Goal: Task Accomplishment & Management: Complete application form

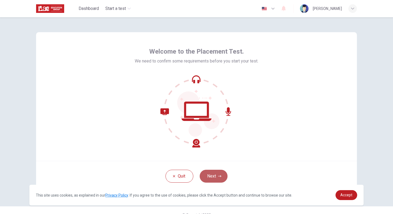
click at [211, 174] on button "Next" at bounding box center [214, 175] width 28 height 13
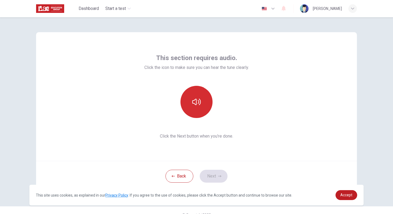
click at [192, 101] on icon "button" at bounding box center [196, 101] width 9 height 9
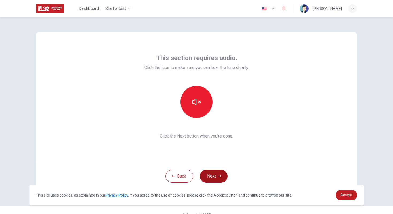
click at [207, 176] on button "Next" at bounding box center [214, 175] width 28 height 13
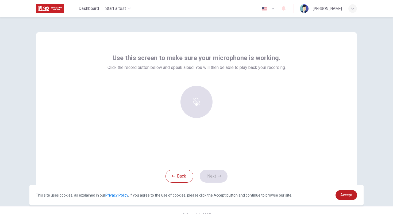
click at [198, 111] on div at bounding box center [197, 102] width 58 height 32
click at [189, 97] on div at bounding box center [197, 102] width 58 height 32
click at [190, 105] on div at bounding box center [197, 102] width 58 height 32
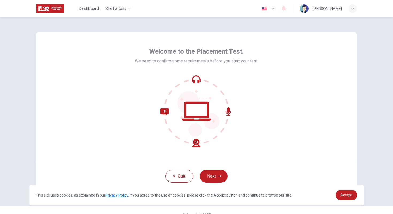
drag, startPoint x: 355, startPoint y: 44, endPoint x: 350, endPoint y: 48, distance: 6.2
click at [354, 46] on div "Welcome to the Placement Test. We need to confirm some requirements before you …" at bounding box center [196, 96] width 321 height 128
click at [218, 174] on icon "button" at bounding box center [219, 175] width 3 height 3
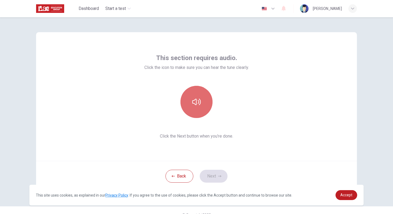
click at [199, 107] on button "button" at bounding box center [197, 102] width 32 height 32
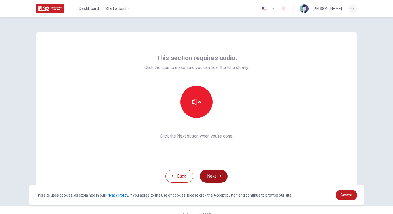
click at [219, 174] on icon "button" at bounding box center [219, 175] width 3 height 3
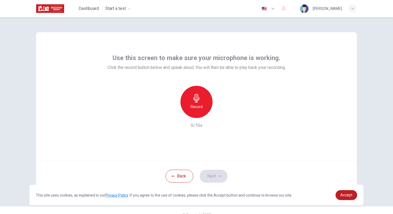
click at [201, 107] on div "Record" at bounding box center [197, 102] width 32 height 32
click at [222, 115] on icon "button" at bounding box center [221, 113] width 5 height 5
click at [218, 176] on icon "button" at bounding box center [219, 176] width 3 height 2
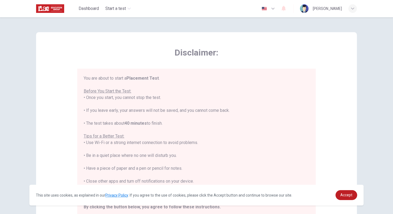
scroll to position [6, 0]
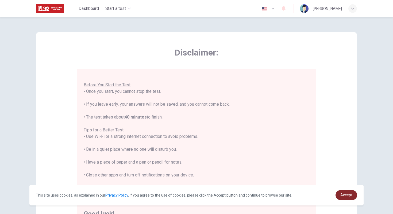
click at [350, 195] on span "Accept" at bounding box center [347, 194] width 12 height 4
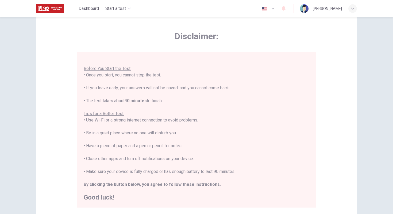
scroll to position [20, 0]
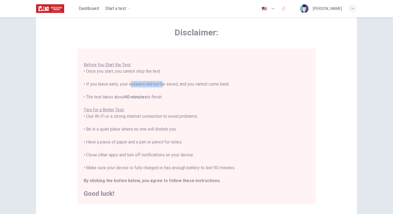
drag, startPoint x: 127, startPoint y: 84, endPoint x: 159, endPoint y: 86, distance: 31.9
click at [159, 86] on div "You are about to start a Placement Test . Before You Start the Test: • Once you…" at bounding box center [197, 123] width 226 height 148
drag, startPoint x: 117, startPoint y: 96, endPoint x: 154, endPoint y: 96, distance: 36.9
click at [154, 96] on div "You are about to start a Placement Test . Before You Start the Test: • Once you…" at bounding box center [197, 123] width 226 height 148
drag, startPoint x: 86, startPoint y: 117, endPoint x: 208, endPoint y: 117, distance: 122.6
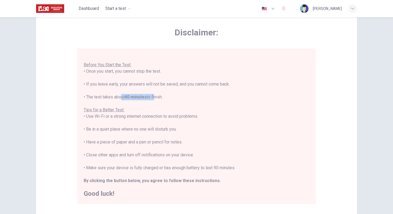
click at [208, 117] on div "You are about to start a Placement Test . Before You Start the Test: • Once you…" at bounding box center [197, 123] width 226 height 148
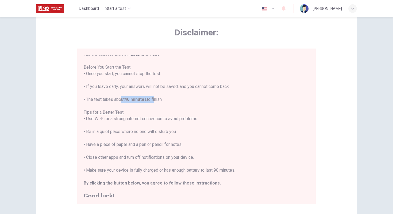
scroll to position [6, 0]
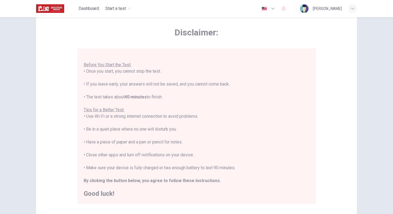
drag, startPoint x: 105, startPoint y: 131, endPoint x: 176, endPoint y: 131, distance: 70.4
click at [176, 131] on div "You are about to start a Placement Test . Before You Start the Test: • Once you…" at bounding box center [197, 123] width 226 height 148
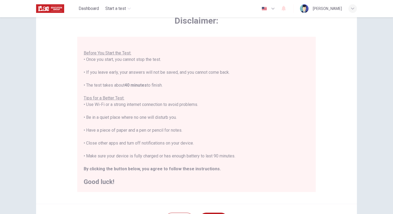
scroll to position [40, 0]
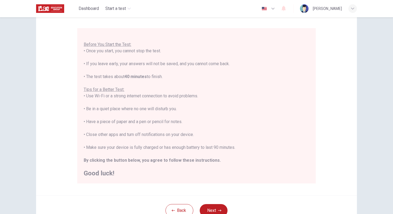
drag, startPoint x: 111, startPoint y: 122, endPoint x: 186, endPoint y: 123, distance: 75.2
click at [186, 123] on div "You are about to start a Placement Test . Before You Start the Test: • Once you…" at bounding box center [197, 102] width 226 height 148
click at [180, 127] on div "You are about to start a Placement Test . Before You Start the Test: • Once you…" at bounding box center [197, 102] width 226 height 148
drag, startPoint x: 92, startPoint y: 134, endPoint x: 215, endPoint y: 134, distance: 122.6
click at [215, 134] on div "You are about to start a Placement Test . Before You Start the Test: • Once you…" at bounding box center [197, 102] width 226 height 148
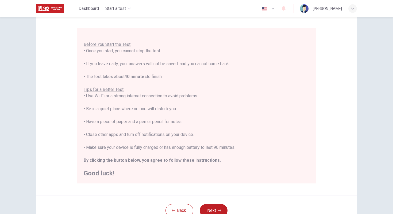
click at [214, 134] on div "You are about to start a Placement Test . Before You Start the Test: • Once you…" at bounding box center [197, 102] width 226 height 148
drag, startPoint x: 197, startPoint y: 135, endPoint x: 92, endPoint y: 137, distance: 104.9
click at [92, 137] on div "You are about to start a Placement Test . Before You Start the Test: • Once you…" at bounding box center [197, 102] width 226 height 148
drag, startPoint x: 89, startPoint y: 148, endPoint x: 234, endPoint y: 147, distance: 145.1
click at [234, 147] on div "You are about to start a Placement Test . Before You Start the Test: • Once you…" at bounding box center [197, 102] width 226 height 148
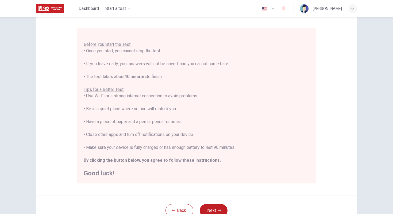
drag, startPoint x: 172, startPoint y: 153, endPoint x: 148, endPoint y: 156, distance: 23.5
click at [171, 153] on div "You are about to start a Placement Test . Before You Start the Test: • Once you…" at bounding box center [197, 102] width 226 height 148
click at [215, 209] on button "Next" at bounding box center [214, 210] width 28 height 13
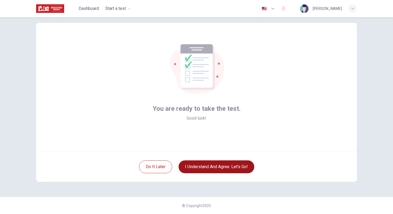
click at [224, 165] on button "I understand and agree. Let’s go!" at bounding box center [217, 166] width 76 height 13
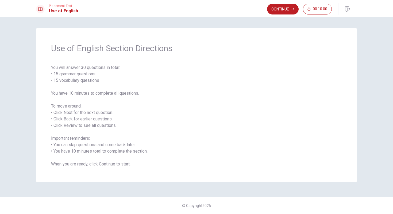
drag, startPoint x: 59, startPoint y: 83, endPoint x: 119, endPoint y: 82, distance: 60.8
click at [119, 82] on span "You will answer 30 questions in total: • 15 grammar questions • 15 vocabulary q…" at bounding box center [196, 115] width 291 height 103
drag, startPoint x: 87, startPoint y: 92, endPoint x: 138, endPoint y: 94, distance: 50.9
click at [138, 94] on span "You will answer 30 questions in total: • 15 grammar questions • 15 vocabulary q…" at bounding box center [196, 115] width 291 height 103
drag, startPoint x: 50, startPoint y: 107, endPoint x: 83, endPoint y: 107, distance: 32.9
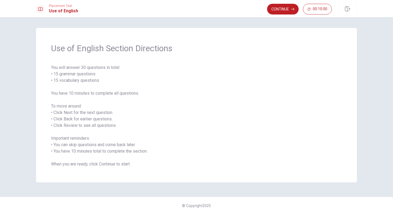
click at [83, 107] on div "Use of English Section Directions You will answer 30 questions in total: • 15 g…" at bounding box center [196, 105] width 321 height 154
drag, startPoint x: 75, startPoint y: 113, endPoint x: 112, endPoint y: 112, distance: 36.9
click at [112, 112] on span "You will answer 30 questions in total: • 15 grammar questions • 15 vocabulary q…" at bounding box center [196, 115] width 291 height 103
drag, startPoint x: 59, startPoint y: 119, endPoint x: 103, endPoint y: 122, distance: 43.4
click at [104, 121] on span "You will answer 30 questions in total: • 15 grammar questions • 15 vocabulary q…" at bounding box center [196, 115] width 291 height 103
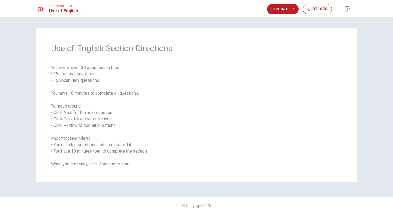
drag, startPoint x: 82, startPoint y: 123, endPoint x: 109, endPoint y: 124, distance: 27.0
click at [109, 124] on span "You will answer 30 questions in total: • 15 grammar questions • 15 vocabulary q…" at bounding box center [196, 115] width 291 height 103
drag, startPoint x: 57, startPoint y: 145, endPoint x: 134, endPoint y: 143, distance: 76.6
click at [134, 143] on span "You will answer 30 questions in total: • 15 grammar questions • 15 vocabulary q…" at bounding box center [196, 115] width 291 height 103
click at [278, 7] on button "Continue" at bounding box center [283, 9] width 32 height 11
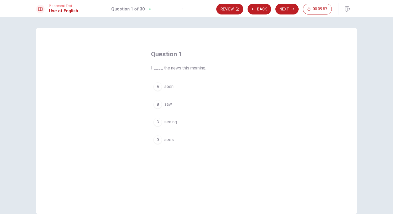
click at [157, 106] on div "B" at bounding box center [158, 104] width 9 height 9
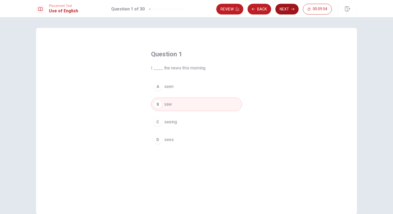
click at [289, 7] on button "Next" at bounding box center [287, 9] width 23 height 11
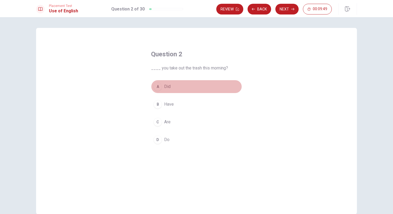
click at [159, 85] on div "A" at bounding box center [158, 86] width 9 height 9
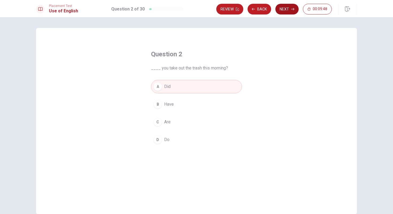
click at [289, 10] on button "Next" at bounding box center [287, 9] width 23 height 11
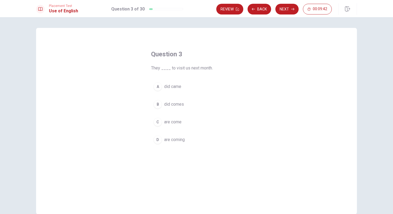
click at [172, 139] on span "are coming" at bounding box center [174, 139] width 21 height 6
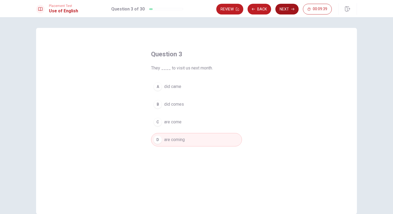
click at [285, 8] on button "Next" at bounding box center [287, 9] width 23 height 11
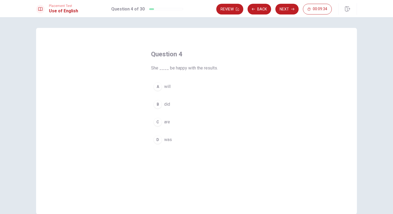
click at [156, 85] on div "A" at bounding box center [158, 86] width 9 height 9
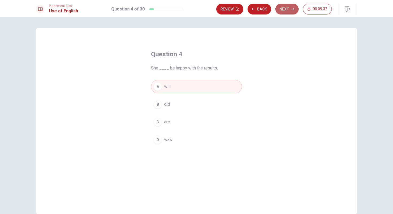
click at [280, 12] on button "Next" at bounding box center [287, 9] width 23 height 11
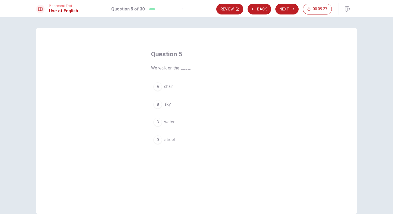
click at [158, 142] on div "D" at bounding box center [158, 139] width 9 height 9
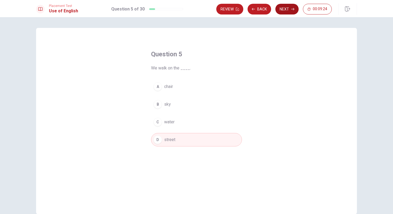
click at [291, 10] on icon "button" at bounding box center [292, 8] width 3 height 3
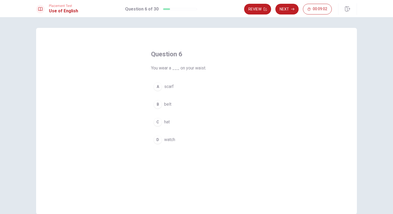
click at [160, 106] on div "B" at bounding box center [158, 104] width 9 height 9
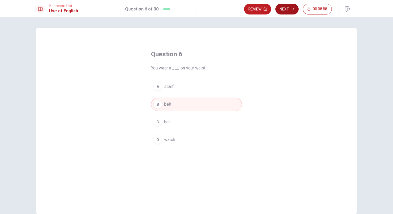
click at [288, 9] on button "Next" at bounding box center [287, 9] width 23 height 11
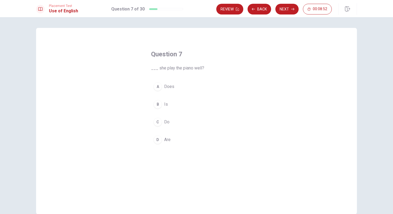
click at [156, 89] on div "A" at bounding box center [158, 86] width 9 height 9
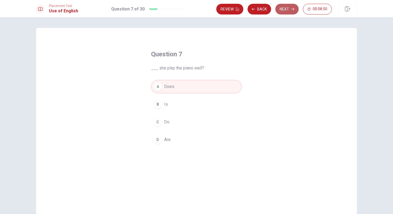
click at [285, 7] on button "Next" at bounding box center [287, 9] width 23 height 11
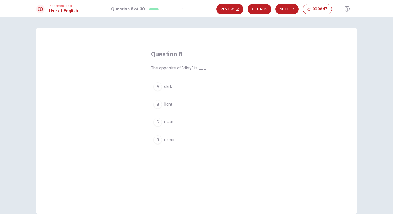
click at [154, 139] on div "D" at bounding box center [158, 139] width 9 height 9
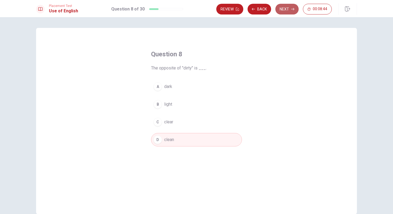
click at [291, 8] on button "Next" at bounding box center [287, 9] width 23 height 11
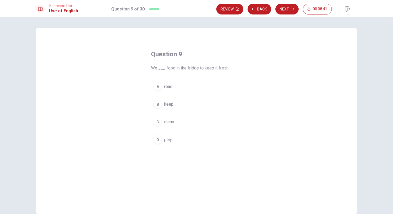
drag, startPoint x: 176, startPoint y: 69, endPoint x: 219, endPoint y: 67, distance: 43.1
click at [219, 67] on span "We ___ food in the fridge to keep it fresh." at bounding box center [196, 68] width 91 height 6
click at [155, 106] on div "B" at bounding box center [158, 104] width 9 height 9
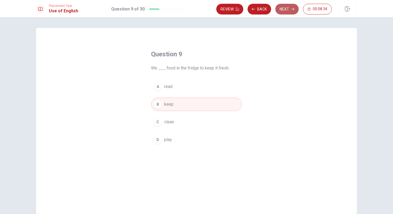
click at [291, 9] on button "Next" at bounding box center [287, 9] width 23 height 11
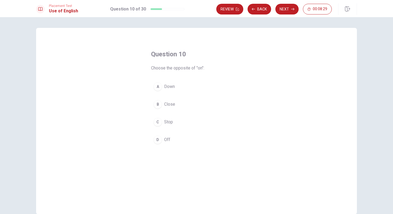
click at [158, 141] on div "D" at bounding box center [158, 139] width 9 height 9
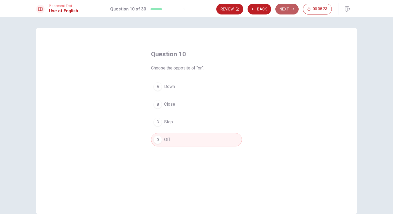
click at [290, 10] on button "Next" at bounding box center [287, 9] width 23 height 11
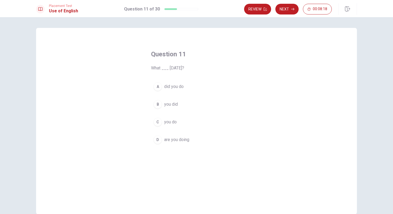
click at [165, 88] on span "did you do" at bounding box center [174, 86] width 20 height 6
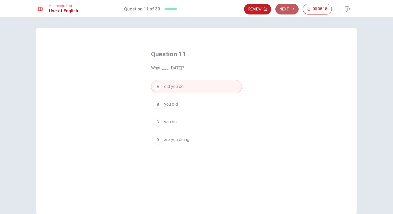
click at [287, 9] on button "Next" at bounding box center [287, 9] width 23 height 11
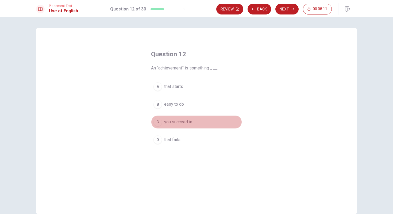
click at [156, 122] on div "C" at bounding box center [158, 121] width 9 height 9
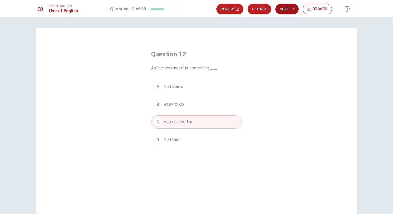
click at [288, 6] on button "Next" at bounding box center [287, 9] width 23 height 11
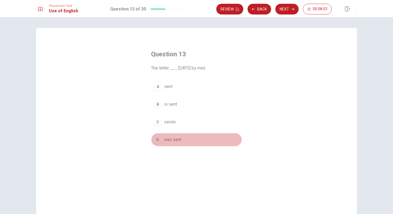
click at [165, 141] on span "was sent" at bounding box center [172, 139] width 17 height 6
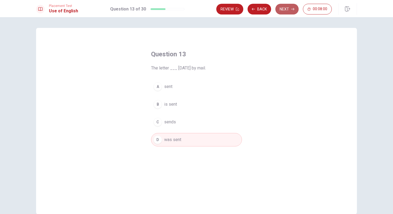
click at [284, 8] on button "Next" at bounding box center [287, 9] width 23 height 11
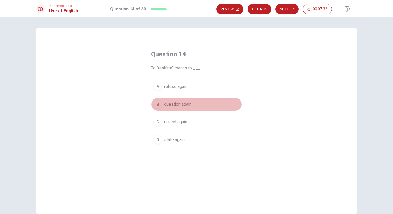
click at [183, 103] on span "question again" at bounding box center [177, 104] width 27 height 6
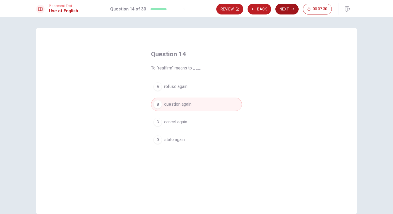
click at [286, 9] on button "Next" at bounding box center [287, 9] width 23 height 11
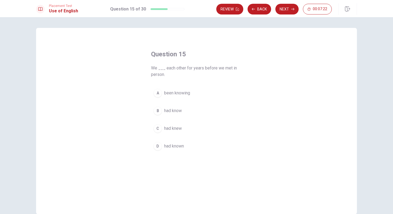
click at [161, 146] on button "D had known" at bounding box center [196, 145] width 91 height 13
click at [176, 94] on span "been knowing" at bounding box center [177, 93] width 26 height 6
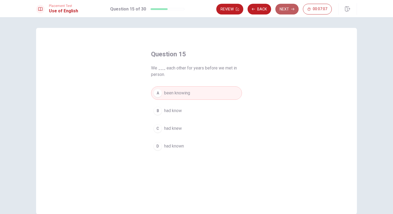
click at [289, 11] on button "Next" at bounding box center [287, 9] width 23 height 11
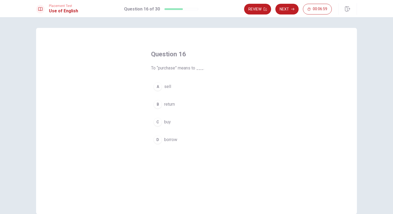
click at [161, 122] on button "C buy" at bounding box center [196, 121] width 91 height 13
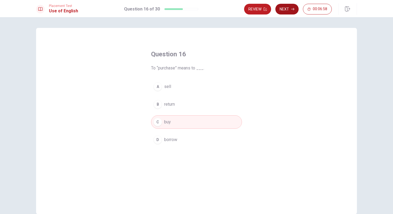
click at [282, 10] on button "Next" at bounding box center [287, 9] width 23 height 11
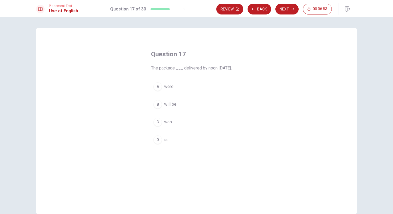
drag, startPoint x: 237, startPoint y: 67, endPoint x: 199, endPoint y: 67, distance: 37.7
click at [199, 67] on span "The package ___ delivered by noon [DATE]." at bounding box center [196, 68] width 91 height 6
click at [176, 105] on button "B will be" at bounding box center [196, 103] width 91 height 13
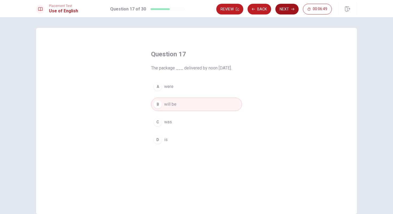
click at [287, 9] on button "Next" at bounding box center [287, 9] width 23 height 11
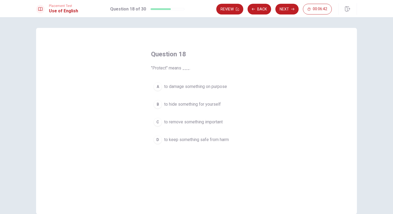
click at [157, 140] on div "D" at bounding box center [158, 139] width 9 height 9
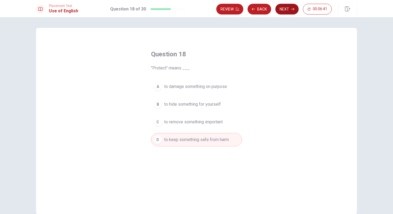
click at [290, 10] on button "Next" at bounding box center [287, 9] width 23 height 11
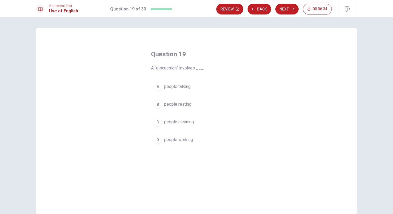
click at [169, 88] on span "people talking" at bounding box center [177, 86] width 26 height 6
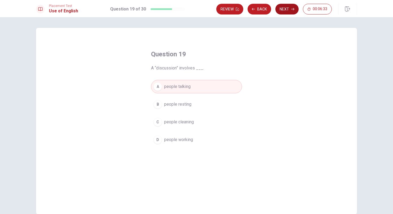
click at [284, 7] on button "Next" at bounding box center [287, 9] width 23 height 11
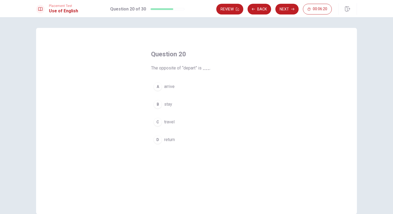
click at [159, 88] on div "A" at bounding box center [158, 86] width 9 height 9
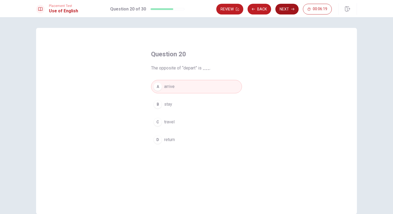
click at [290, 10] on button "Next" at bounding box center [287, 9] width 23 height 11
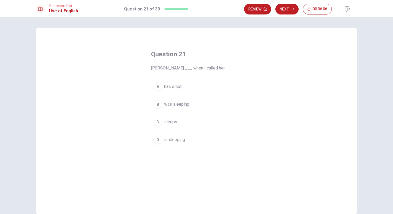
click at [172, 105] on span "was sleeping" at bounding box center [176, 104] width 25 height 6
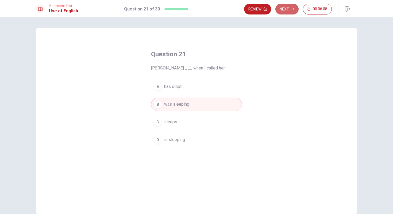
click at [279, 6] on button "Next" at bounding box center [287, 9] width 23 height 11
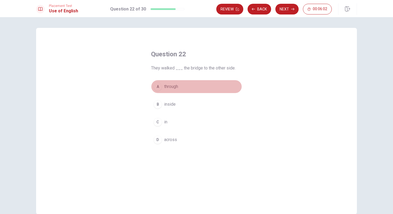
click at [169, 88] on span "through" at bounding box center [171, 86] width 14 height 6
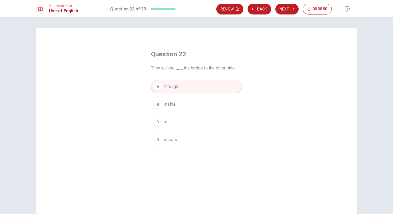
click at [288, 12] on button "Next" at bounding box center [287, 9] width 23 height 11
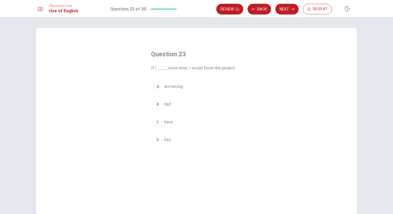
click at [159, 102] on div "B" at bounding box center [158, 104] width 9 height 9
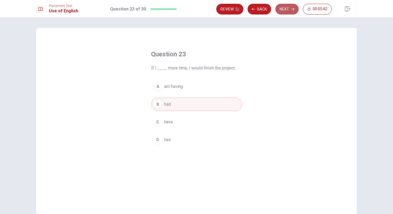
click at [286, 10] on button "Next" at bounding box center [287, 9] width 23 height 11
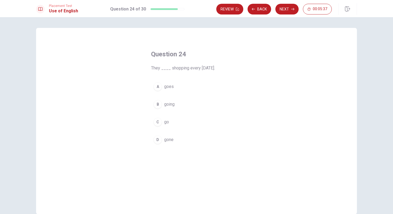
click at [160, 123] on div "C" at bounding box center [158, 121] width 9 height 9
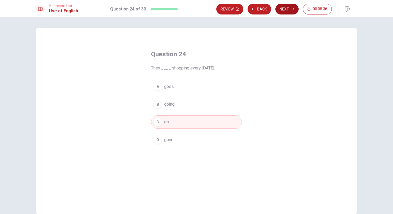
click at [285, 10] on button "Next" at bounding box center [287, 9] width 23 height 11
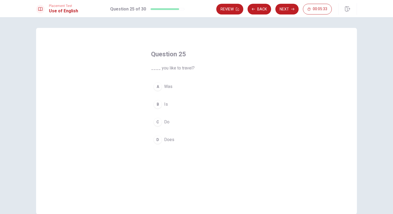
click at [165, 123] on span "Do" at bounding box center [166, 122] width 5 height 6
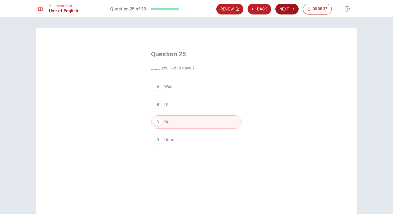
click at [291, 9] on button "Next" at bounding box center [287, 9] width 23 height 11
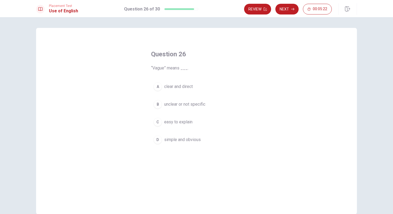
click at [163, 143] on button "D simple and obvious" at bounding box center [196, 139] width 91 height 13
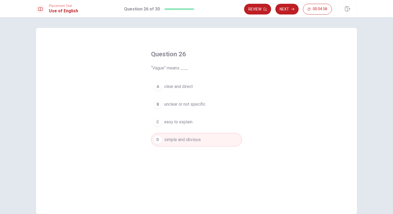
click at [169, 102] on span "unclear or not specific" at bounding box center [184, 104] width 41 height 6
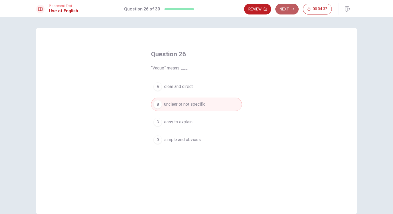
click at [290, 10] on button "Next" at bounding box center [287, 9] width 23 height 11
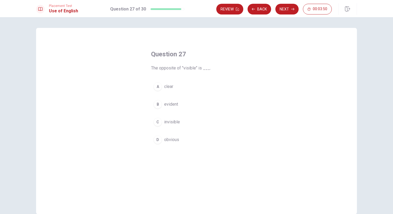
drag, startPoint x: 193, startPoint y: 72, endPoint x: 184, endPoint y: 71, distance: 9.5
click at [184, 71] on div "Question 27 The opposite of "visible" is ___. A clear B evident C invisible D o…" at bounding box center [197, 97] width 112 height 113
click at [170, 122] on span "invisible" at bounding box center [172, 122] width 16 height 6
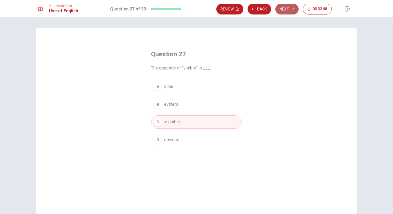
click at [287, 9] on button "Next" at bounding box center [287, 9] width 23 height 11
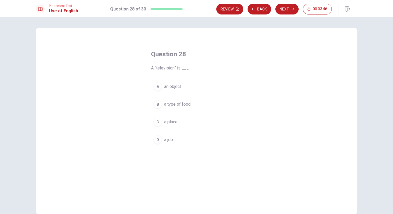
drag, startPoint x: 157, startPoint y: 67, endPoint x: 185, endPoint y: 69, distance: 27.6
click at [185, 69] on span "A “television” is ___." at bounding box center [196, 68] width 91 height 6
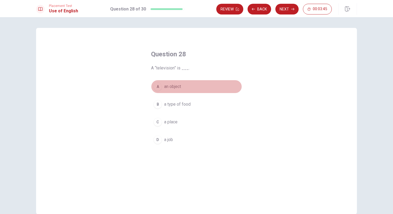
click at [174, 85] on span "an object" at bounding box center [172, 86] width 17 height 6
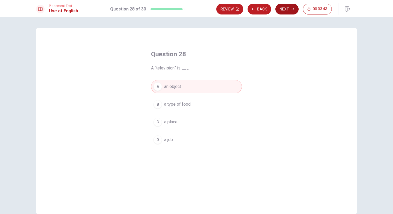
click at [289, 10] on button "Next" at bounding box center [287, 9] width 23 height 11
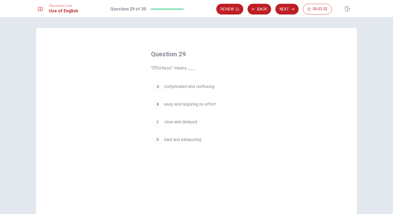
click at [166, 106] on span "easy and requiring no effort" at bounding box center [190, 104] width 52 height 6
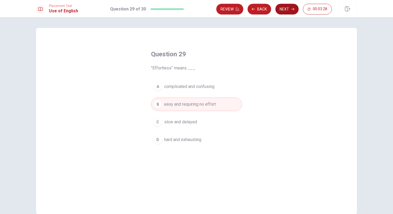
click at [286, 7] on button "Next" at bounding box center [287, 9] width 23 height 11
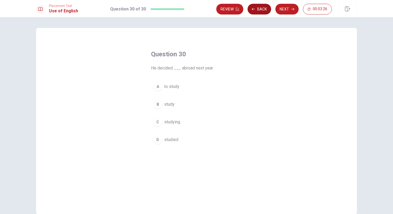
click at [259, 9] on button "Back" at bounding box center [260, 9] width 24 height 11
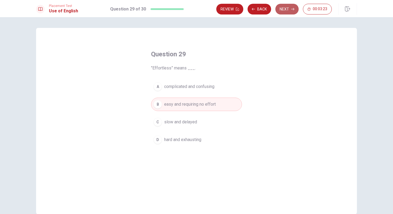
click at [285, 7] on button "Next" at bounding box center [287, 9] width 23 height 11
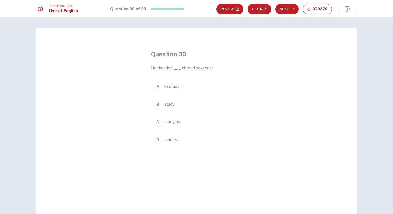
click at [170, 85] on span "to study" at bounding box center [171, 86] width 15 height 6
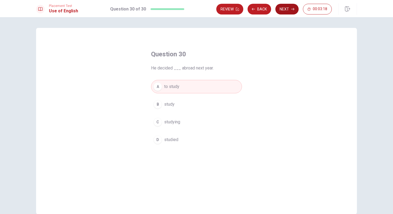
click at [290, 7] on button "Next" at bounding box center [287, 9] width 23 height 11
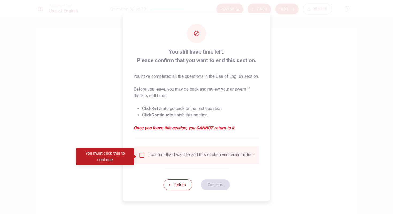
click at [144, 158] on input "You must click this to continue" at bounding box center [142, 155] width 6 height 6
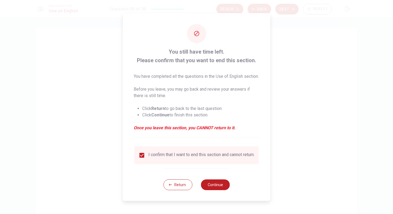
drag, startPoint x: 172, startPoint y: 55, endPoint x: 226, endPoint y: 53, distance: 53.6
click at [221, 52] on span "You still have time left. Please confirm that you want to end this section." at bounding box center [197, 55] width 126 height 17
click at [225, 53] on span "You still have time left. Please confirm that you want to end this section." at bounding box center [197, 55] width 126 height 17
click at [219, 187] on button "Continue" at bounding box center [215, 184] width 29 height 11
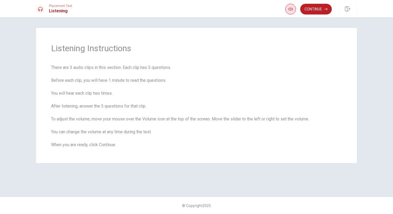
click at [294, 8] on button "button" at bounding box center [291, 9] width 11 height 11
click at [312, 11] on button "Continue" at bounding box center [317, 9] width 32 height 11
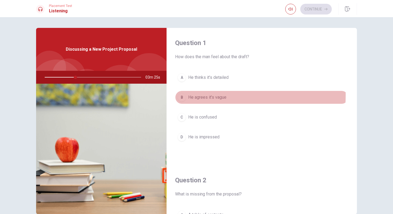
click at [188, 95] on span "He agrees it’s vague" at bounding box center [207, 97] width 38 height 6
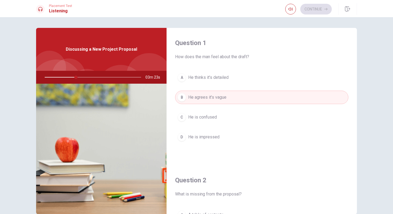
drag, startPoint x: 372, startPoint y: 110, endPoint x: 369, endPoint y: 110, distance: 3.5
click at [372, 110] on div "Question 1 How does the man feel about the draft? A He thinks it’s detailed B H…" at bounding box center [196, 115] width 393 height 196
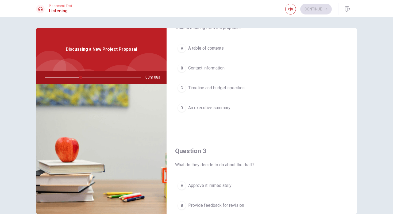
scroll to position [168, 0]
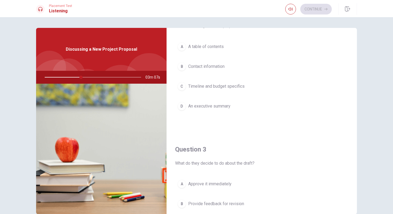
click at [207, 87] on span "Timeline and budget specifics" at bounding box center [216, 86] width 56 height 6
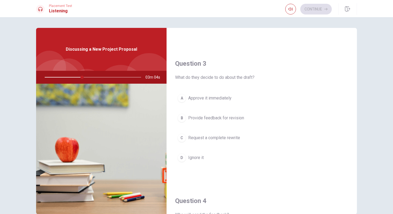
scroll to position [264, 0]
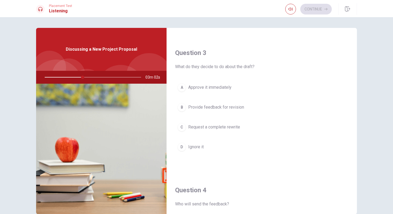
click at [199, 127] on span "Request a complete rewrite" at bounding box center [214, 127] width 52 height 6
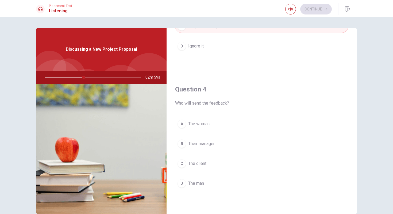
scroll to position [369, 0]
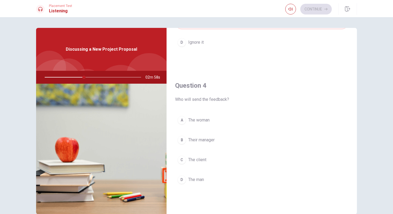
click at [184, 120] on div "A" at bounding box center [182, 120] width 9 height 9
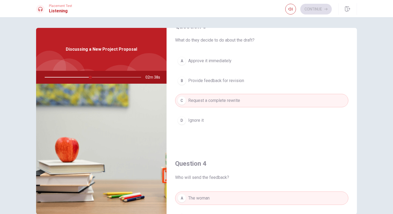
scroll to position [283, 0]
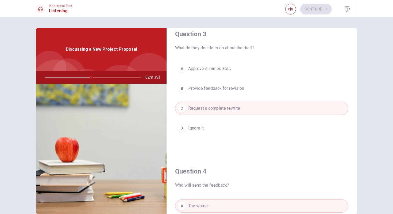
click at [237, 90] on span "Provide feedback for revision" at bounding box center [216, 88] width 56 height 6
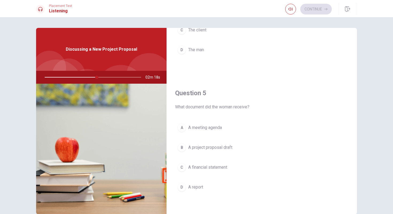
scroll to position [499, 0]
click at [178, 166] on div "C" at bounding box center [182, 166] width 9 height 9
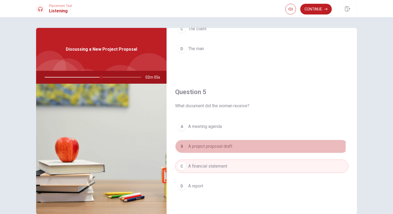
click at [185, 144] on button "B A project proposal draft" at bounding box center [261, 145] width 173 height 13
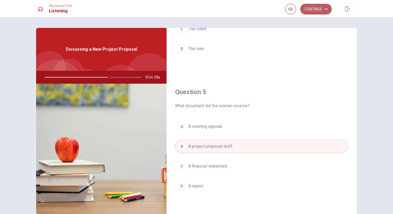
click at [309, 10] on button "Continue" at bounding box center [317, 9] width 32 height 11
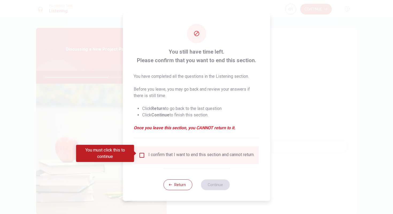
click at [177, 153] on div "I confirm that I want to end this section and cannot return." at bounding box center [202, 155] width 106 height 6
click at [143, 153] on input "You must click this to continue" at bounding box center [142, 155] width 6 height 6
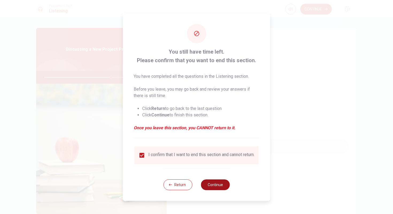
click at [211, 185] on button "Continue" at bounding box center [215, 184] width 29 height 11
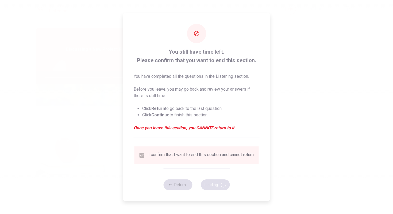
type input "69"
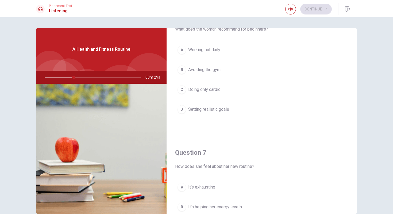
scroll to position [25, 0]
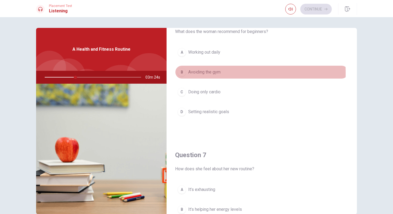
click at [183, 73] on div "B" at bounding box center [182, 72] width 9 height 9
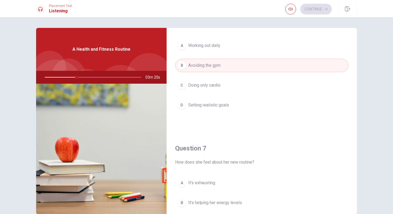
scroll to position [32, 0]
click at [214, 45] on span "Working out daily" at bounding box center [204, 45] width 32 height 6
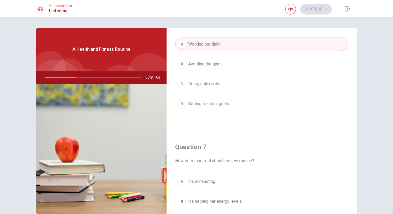
scroll to position [33, 0]
click at [211, 85] on span "Doing only cardio" at bounding box center [204, 83] width 32 height 6
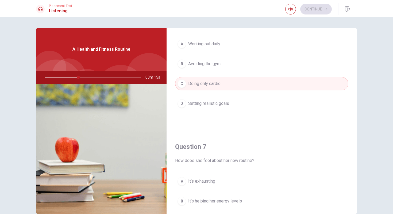
click at [205, 46] on span "Working out daily" at bounding box center [204, 44] width 32 height 6
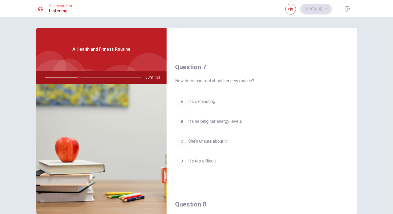
scroll to position [117, 0]
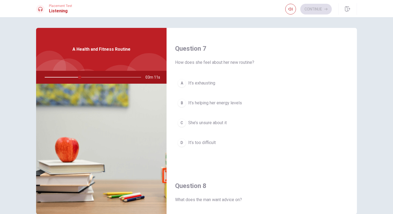
click at [193, 102] on span "It’s helping her energy levels" at bounding box center [215, 103] width 54 height 6
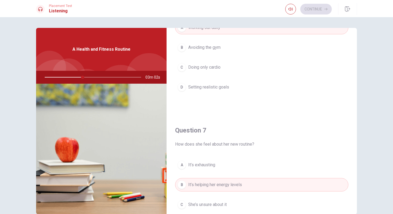
scroll to position [9, 0]
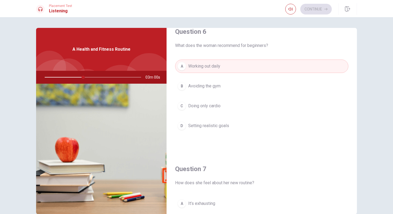
click at [218, 127] on span "Setting realistic goals" at bounding box center [208, 125] width 41 height 6
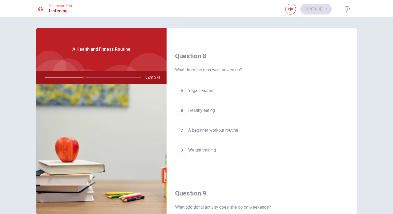
scroll to position [261, 0]
click at [212, 129] on span "A beginner workout routine" at bounding box center [213, 130] width 50 height 6
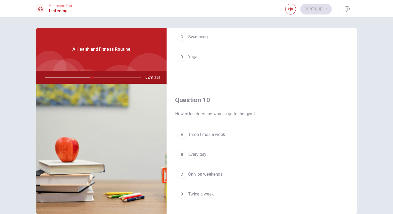
scroll to position [492, 0]
click at [195, 134] on span "Three times a week" at bounding box center [206, 133] width 37 height 6
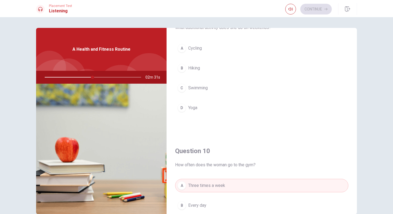
scroll to position [419, 0]
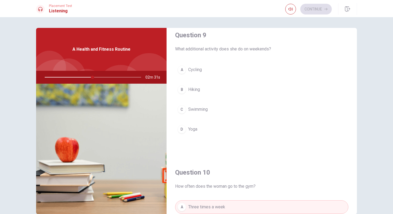
click at [190, 133] on button "D Yoga" at bounding box center [261, 128] width 173 height 13
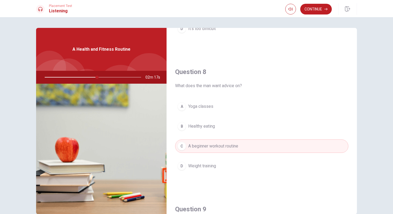
scroll to position [246, 0]
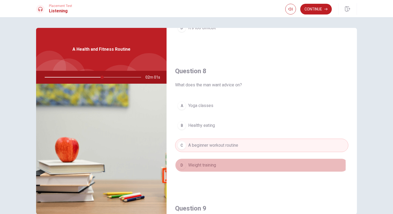
click at [212, 165] on span "Weight training" at bounding box center [202, 165] width 28 height 6
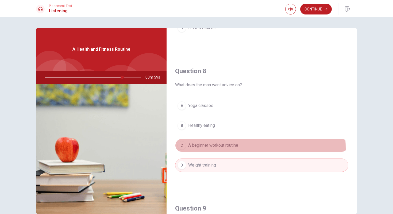
click at [210, 148] on button "C A beginner workout routine" at bounding box center [261, 144] width 173 height 13
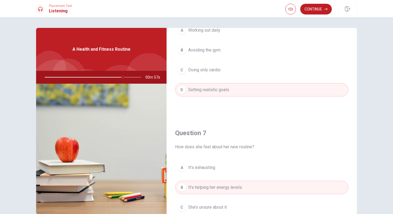
scroll to position [0, 0]
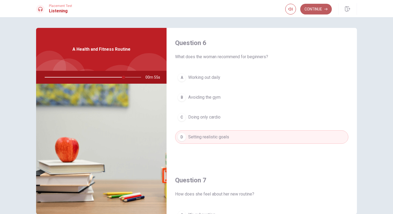
click at [321, 10] on button "Continue" at bounding box center [317, 9] width 32 height 11
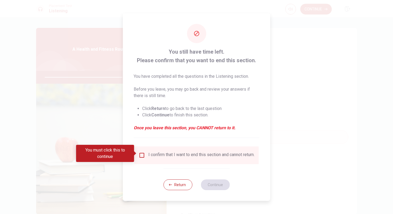
click at [142, 155] on input "You must click this to continue" at bounding box center [142, 155] width 6 height 6
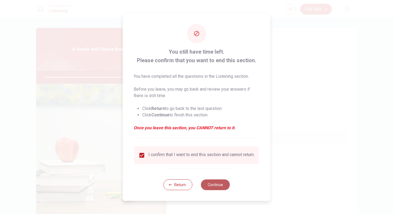
click at [217, 187] on button "Continue" at bounding box center [215, 184] width 29 height 11
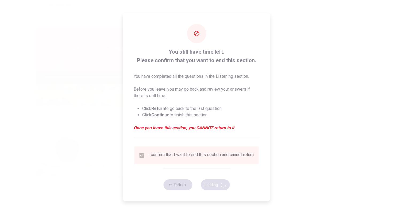
type input "83"
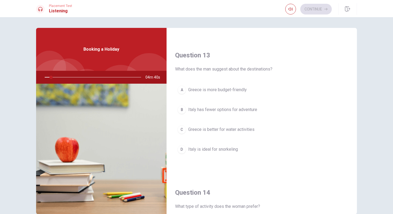
scroll to position [262, 0]
drag, startPoint x: 213, startPoint y: 70, endPoint x: 226, endPoint y: 69, distance: 13.4
click at [226, 69] on span "What does the man suggest about the destinations?" at bounding box center [261, 69] width 173 height 6
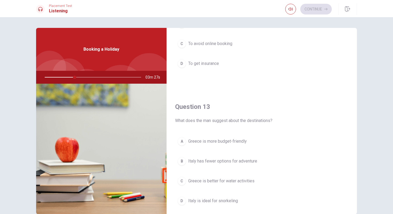
scroll to position [499, 0]
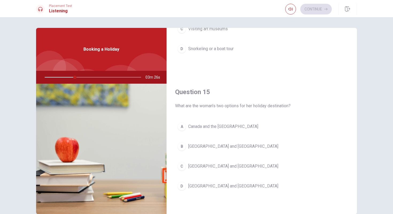
click at [181, 147] on div "B" at bounding box center [182, 146] width 9 height 9
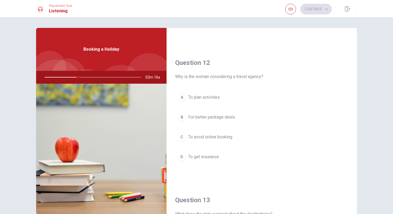
scroll to position [117, 0]
click at [209, 117] on span "For better package deals" at bounding box center [211, 117] width 47 height 6
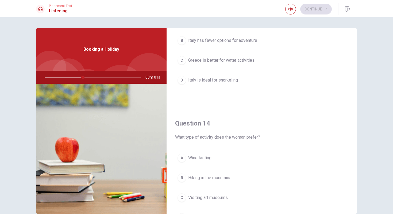
scroll to position [339, 0]
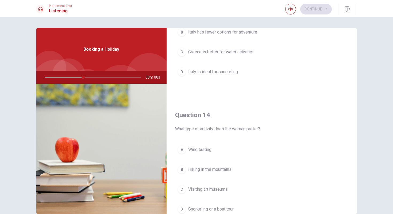
click at [221, 74] on span "Italy is ideal for snorkeling" at bounding box center [213, 72] width 50 height 6
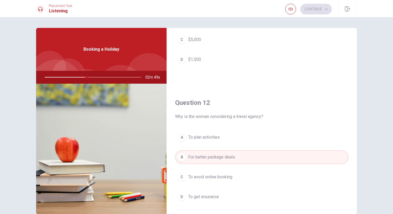
scroll to position [0, 0]
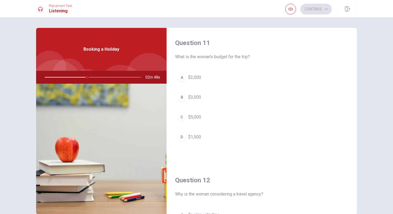
click at [190, 77] on span "$2,000" at bounding box center [194, 77] width 13 height 6
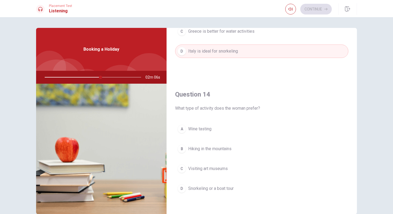
scroll to position [360, 0]
click at [194, 190] on span "Snorkeling or a boat tour" at bounding box center [210, 187] width 45 height 6
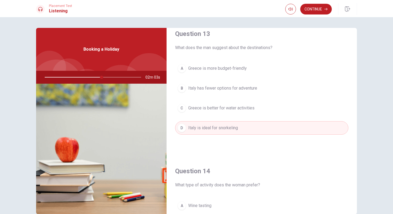
scroll to position [268, 0]
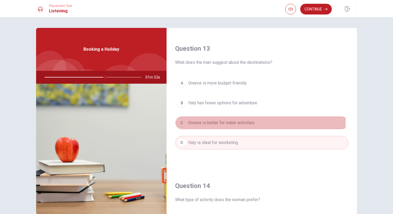
click at [227, 121] on span "Greece is better for water activities" at bounding box center [221, 122] width 66 height 6
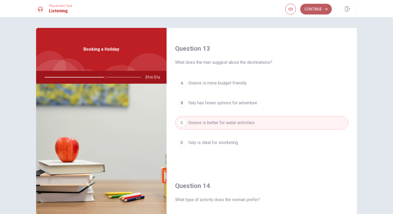
click at [317, 7] on button "Continue" at bounding box center [317, 9] width 32 height 11
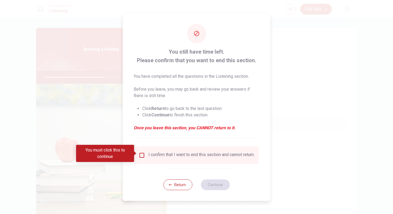
click at [189, 155] on div "I confirm that I want to end this section and cannot return." at bounding box center [202, 155] width 106 height 6
click at [181, 189] on button "Return" at bounding box center [178, 184] width 29 height 11
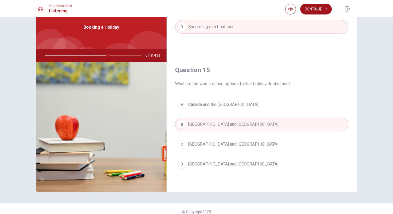
scroll to position [28, 0]
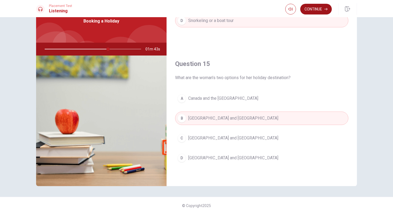
click at [316, 11] on button "Continue" at bounding box center [317, 9] width 32 height 11
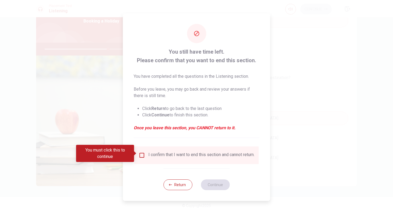
click at [160, 155] on div "I confirm that I want to end this section and cannot return." at bounding box center [202, 155] width 106 height 6
click at [142, 153] on input "You must click this to continue" at bounding box center [142, 155] width 6 height 6
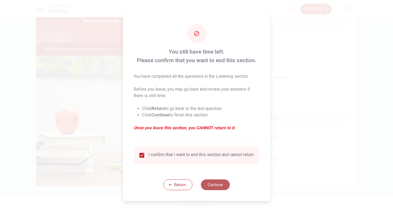
click at [219, 188] on button "Continue" at bounding box center [215, 184] width 29 height 11
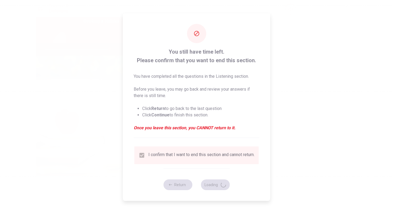
type input "67"
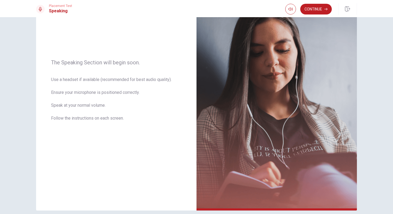
scroll to position [0, 0]
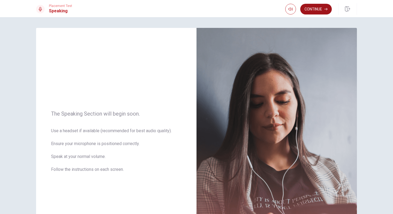
click at [323, 9] on button "Continue" at bounding box center [317, 9] width 32 height 11
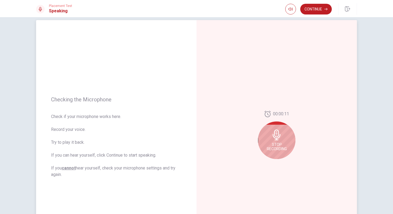
scroll to position [9, 0]
click at [281, 133] on div "Stop Recording" at bounding box center [276, 138] width 37 height 37
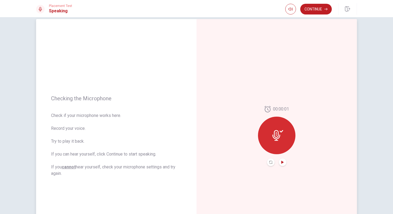
click at [282, 162] on icon "Play Audio" at bounding box center [282, 161] width 3 height 3
click at [271, 163] on icon "Record Again" at bounding box center [271, 161] width 3 height 3
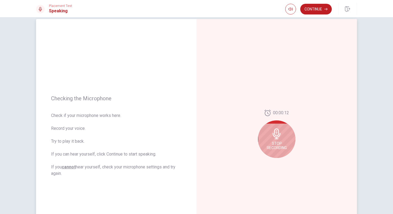
click at [278, 134] on icon at bounding box center [277, 133] width 11 height 11
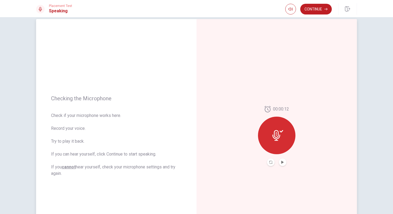
click at [279, 163] on button "Play Audio" at bounding box center [282, 161] width 7 height 7
click at [321, 10] on button "Continue" at bounding box center [317, 9] width 32 height 11
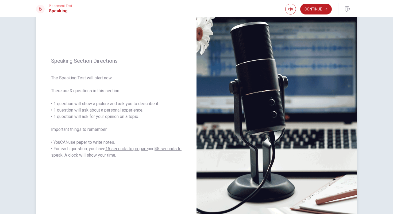
scroll to position [37, 0]
click at [317, 11] on button "Continue" at bounding box center [317, 9] width 32 height 11
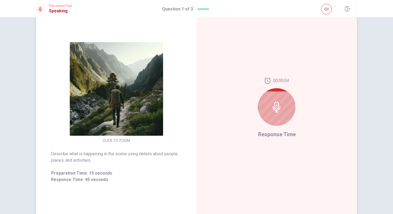
click at [275, 108] on icon at bounding box center [277, 106] width 11 height 11
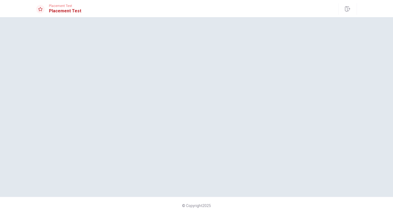
scroll to position [0, 0]
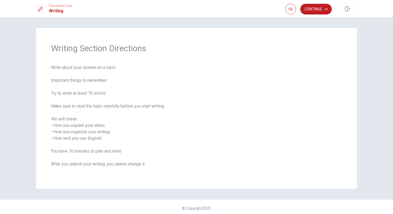
click at [128, 52] on span "Writing Section Directions" at bounding box center [196, 48] width 291 height 11
drag, startPoint x: 85, startPoint y: 94, endPoint x: 106, endPoint y: 93, distance: 20.9
click at [106, 93] on span "Write about your opinion on a topic. Important things to remember: Try to write…" at bounding box center [196, 118] width 291 height 109
click at [314, 9] on button "Continue" at bounding box center [317, 9] width 32 height 11
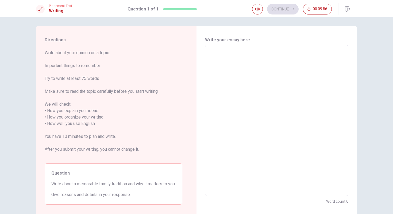
scroll to position [2, 0]
drag, startPoint x: 74, startPoint y: 53, endPoint x: 104, endPoint y: 53, distance: 30.0
click at [104, 53] on span "Write about your opinion on a topic. Important things to remember: Try to write…" at bounding box center [114, 103] width 138 height 109
drag, startPoint x: 46, startPoint y: 66, endPoint x: 68, endPoint y: 68, distance: 22.1
click at [85, 65] on span "Write about your opinion on a topic. Important things to remember: Try to write…" at bounding box center [114, 103] width 138 height 109
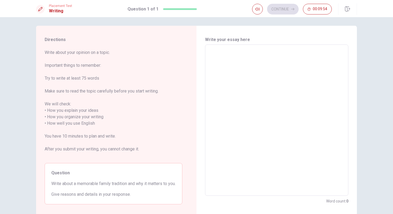
click at [63, 81] on span "Write about your opinion on a topic. Important things to remember: Try to write…" at bounding box center [114, 103] width 138 height 109
drag, startPoint x: 52, startPoint y: 86, endPoint x: 94, endPoint y: 86, distance: 41.8
click at [94, 86] on span "Write about your opinion on a topic. Important things to remember: Try to write…" at bounding box center [114, 103] width 138 height 109
drag, startPoint x: 64, startPoint y: 91, endPoint x: 66, endPoint y: 99, distance: 8.5
click at [67, 92] on span "Write about your opinion on a topic. Important things to remember: Try to write…" at bounding box center [114, 103] width 138 height 109
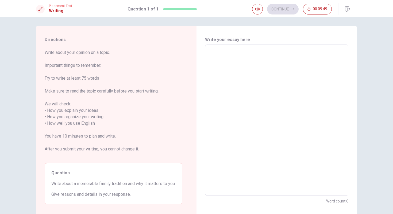
drag, startPoint x: 64, startPoint y: 113, endPoint x: 96, endPoint y: 113, distance: 32.7
click at [96, 113] on span "Write about your opinion on a topic. Important things to remember: Try to write…" at bounding box center [114, 103] width 138 height 109
drag, startPoint x: 73, startPoint y: 116, endPoint x: 105, endPoint y: 116, distance: 32.1
click at [104, 116] on span "Write about your opinion on a topic. Important things to remember: Try to write…" at bounding box center [114, 103] width 138 height 109
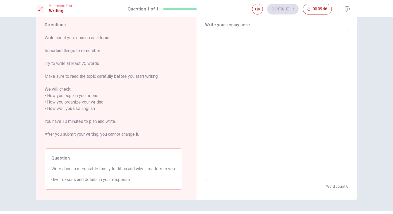
scroll to position [17, 0]
click at [217, 74] on textarea at bounding box center [277, 105] width 136 height 142
type textarea "o"
type textarea "x"
type textarea "ok"
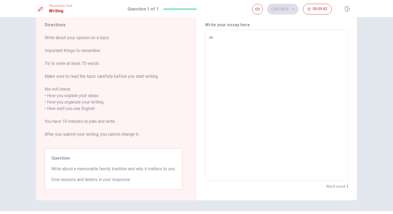
type textarea "x"
type textarea "oka"
type textarea "x"
type textarea "okay"
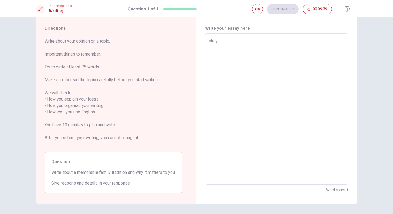
scroll to position [0, 0]
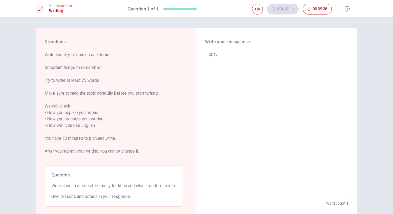
type textarea "x"
type textarea "okay"
drag, startPoint x: 75, startPoint y: 56, endPoint x: 113, endPoint y: 56, distance: 38.5
click at [104, 55] on span "Write about your opinion on a topic. Important things to remember: Try to write…" at bounding box center [114, 105] width 138 height 109
drag, startPoint x: 73, startPoint y: 69, endPoint x: 109, endPoint y: 68, distance: 36.7
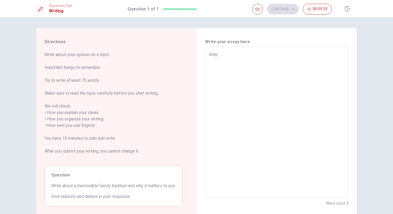
click at [109, 68] on span "Write about your opinion on a topic. Important things to remember: Try to write…" at bounding box center [114, 105] width 138 height 109
drag, startPoint x: 58, startPoint y: 80, endPoint x: 106, endPoint y: 79, distance: 48.2
click at [106, 79] on span "Write about your opinion on a topic. Important things to remember: Try to write…" at bounding box center [114, 105] width 138 height 109
drag, startPoint x: 71, startPoint y: 92, endPoint x: 93, endPoint y: 92, distance: 21.9
click at [93, 92] on span "Write about your opinion on a topic. Important things to remember: Try to write…" at bounding box center [114, 105] width 138 height 109
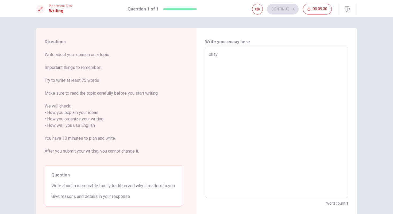
click at [93, 92] on span "Write about your opinion on a topic. Important things to remember: Try to write…" at bounding box center [114, 105] width 138 height 109
click at [93, 91] on span "Write about your opinion on a topic. Important things to remember: Try to write…" at bounding box center [114, 105] width 138 height 109
drag, startPoint x: 47, startPoint y: 153, endPoint x: 104, endPoint y: 152, distance: 57.5
click at [104, 153] on span "Write about your opinion on a topic. Important things to remember: Try to write…" at bounding box center [114, 105] width 138 height 109
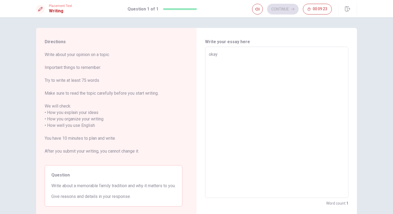
click at [234, 62] on textarea "okay" at bounding box center [277, 122] width 136 height 142
type textarea "x"
type textarea "okayd"
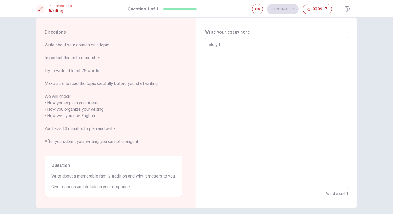
scroll to position [10, 0]
type textarea "x"
type textarea "okayd"
click at [101, 57] on span "Write about your opinion on a topic. Important things to remember: Try to write…" at bounding box center [114, 95] width 138 height 109
drag, startPoint x: 103, startPoint y: 58, endPoint x: 45, endPoint y: 65, distance: 58.2
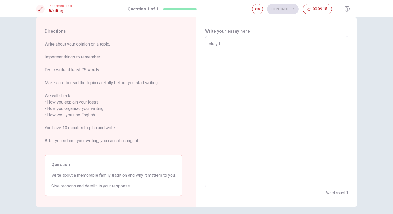
click at [42, 64] on div "Directions Write about your opinion on a topic. Important things to remember: T…" at bounding box center [113, 111] width 155 height 189
drag, startPoint x: 49, startPoint y: 70, endPoint x: 100, endPoint y: 73, distance: 50.6
click at [100, 73] on span "Write about your opinion on a topic. Important things to remember: Try to write…" at bounding box center [114, 95] width 138 height 109
drag, startPoint x: 51, startPoint y: 84, endPoint x: 145, endPoint y: 85, distance: 93.9
click at [145, 85] on span "Write about your opinion on a topic. Important things to remember: Try to write…" at bounding box center [114, 95] width 138 height 109
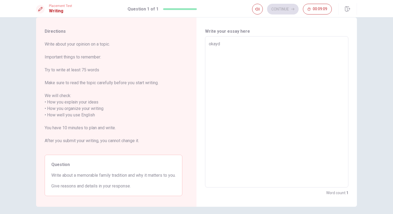
click at [146, 84] on span "Write about your opinion on a topic. Important things to remember: Try to write…" at bounding box center [114, 95] width 138 height 109
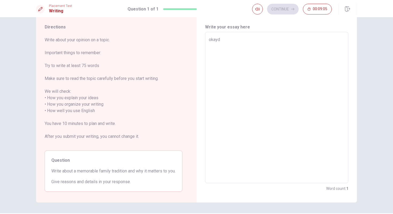
scroll to position [16, 0]
drag, startPoint x: 63, startPoint y: 170, endPoint x: 90, endPoint y: 171, distance: 27.6
click at [89, 170] on span "Write about a memorable family tradition and why it matters to you." at bounding box center [113, 169] width 124 height 6
drag, startPoint x: 229, startPoint y: 36, endPoint x: 194, endPoint y: 40, distance: 35.3
click at [194, 40] on div "Directions Write about your opinion on a topic. Important things to remember: T…" at bounding box center [196, 106] width 321 height 189
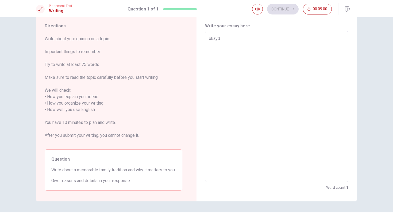
type textarea "x"
type textarea "c"
type textarea "x"
type textarea "ch"
type textarea "x"
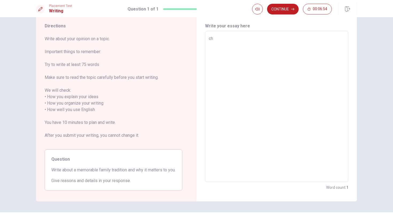
type textarea "chr"
type textarea "x"
type textarea "chri"
type textarea "x"
type textarea "[PERSON_NAME]"
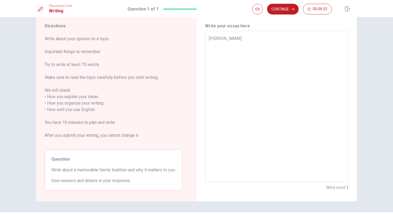
type textarea "x"
type textarea "[DEMOGRAPHIC_DATA]"
type textarea "x"
type textarea "[DEMOGRAPHIC_DATA]"
type textarea "x"
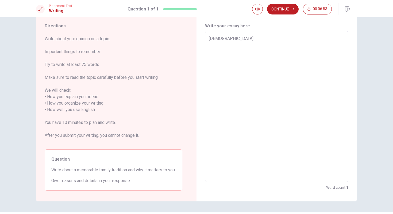
type textarea "[DEMOGRAPHIC_DATA]"
type textarea "x"
type textarea "[PERSON_NAME]"
type textarea "x"
type textarea "[DEMOGRAPHIC_DATA]"
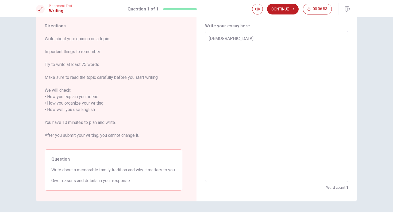
type textarea "x"
type textarea "[PERSON_NAME]"
type textarea "x"
type textarea "[DEMOGRAPHIC_DATA]"
type textarea "x"
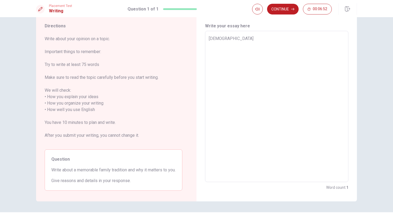
type textarea "christmas"
type textarea "x"
type textarea "christmast"
type textarea "x"
type textarea "christmas"
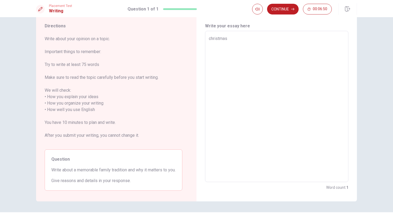
type textarea "x"
type textarea "christmas,"
type textarea "x"
type textarea "christmas,"
type textarea "x"
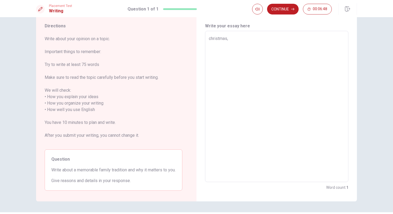
type textarea "christmas, m"
type textarea "x"
type textarea "christmas,"
type textarea "x"
type textarea "christmas, s"
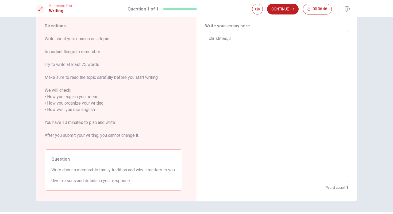
type textarea "x"
type textarea "christmas, se"
type textarea "x"
type textarea "christmas, sec"
type textarea "x"
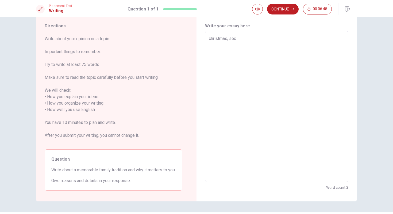
type textarea "christmas, secr"
type textarea "x"
type textarea "christmas, secre"
type textarea "x"
type textarea "christmas, secres"
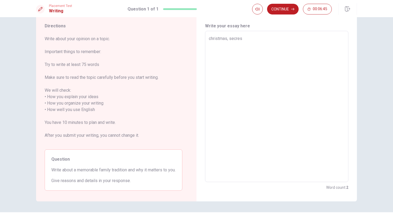
type textarea "x"
type textarea "christmas, secre"
type textarea "x"
type textarea "christmas, secret"
type textarea "x"
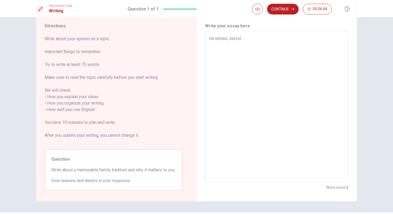
type textarea "christmas, secret"
type textarea "x"
type textarea "christmas, secret s"
type textarea "x"
type textarea "christmas, secret sa"
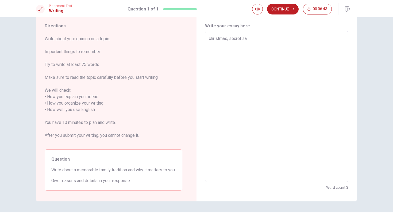
type textarea "x"
type textarea "christmas, secret san"
type textarea "x"
type textarea "christmas, secret sant"
type textarea "x"
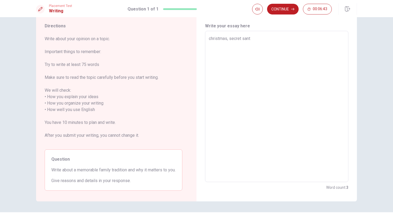
type textarea "christmas, secret santa"
type textarea "x"
type textarea "christmas, secret santa"
type textarea "x"
type textarea "christmas, secret santa a"
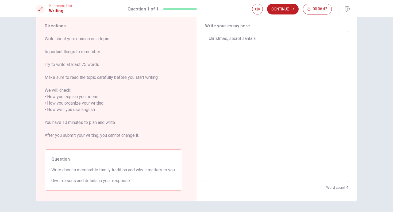
type textarea "x"
type textarea "christmas, secret santa ag"
type textarea "x"
type textarea "christmas, secret santa a"
type textarea "x"
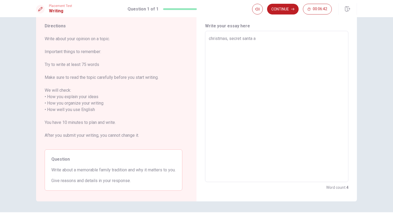
type textarea "christmas, secret santa"
type textarea "x"
type textarea "christmas, secret santa g"
type textarea "x"
type textarea "christmas, secret santa ga"
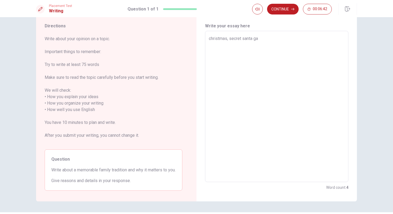
type textarea "x"
type textarea "christmas, secret santa gam"
type textarea "x"
type textarea "christmas, secret santa game"
type textarea "x"
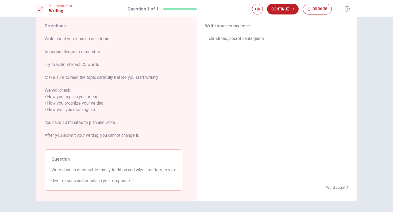
type textarea "christmas, secret santa game"
drag, startPoint x: 222, startPoint y: 26, endPoint x: 285, endPoint y: 27, distance: 63.7
click at [285, 27] on h6 "Write your essay here" at bounding box center [276, 26] width 143 height 6
click at [286, 43] on textarea "christmas, secret santa game" at bounding box center [277, 106] width 136 height 142
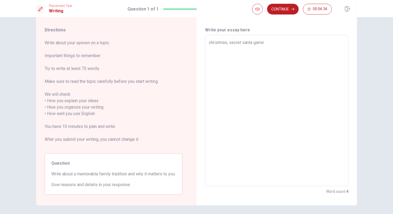
scroll to position [9, 0]
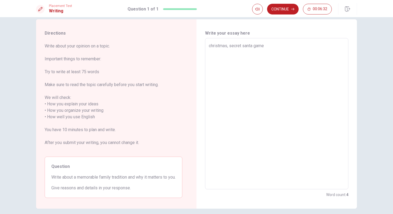
click at [273, 49] on textarea "christmas, secret santa game" at bounding box center [277, 114] width 136 height 142
drag, startPoint x: 271, startPoint y: 46, endPoint x: 207, endPoint y: 47, distance: 64.5
click at [207, 47] on div "christmas, secret santa game x ​" at bounding box center [276, 113] width 143 height 151
click at [259, 61] on textarea "christmas, secret santa game" at bounding box center [277, 114] width 136 height 142
drag, startPoint x: 272, startPoint y: 48, endPoint x: 195, endPoint y: 44, distance: 77.7
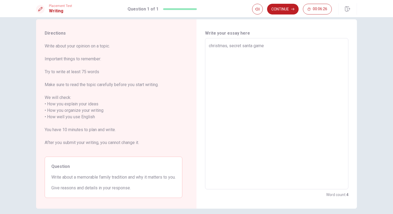
click at [195, 44] on div "Directions Write about your opinion on a topic. Important things to remember: T…" at bounding box center [196, 113] width 321 height 189
type textarea "x"
type textarea "ER"
type textarea "x"
type textarea "E"
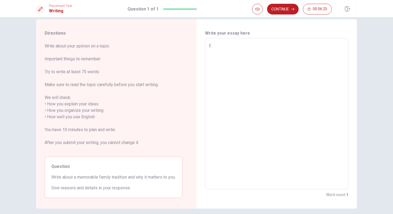
type textarea "x"
type textarea "Ev"
type textarea "x"
type textarea "Eve"
type textarea "x"
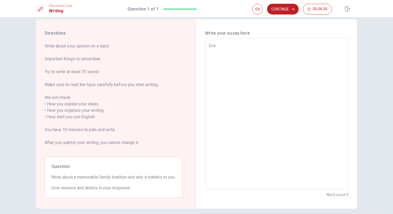
type textarea "Ever"
type textarea "x"
type textarea "Every"
type textarea "x"
type textarea "Every"
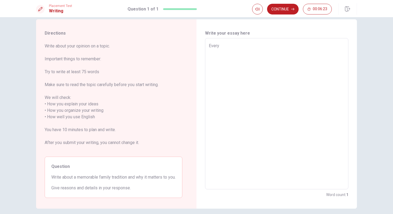
type textarea "x"
type textarea "Every v"
type textarea "x"
type textarea "Every"
type textarea "x"
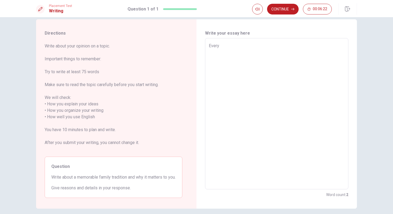
type textarea "Every C"
type textarea "x"
type textarea "Every Ch"
type textarea "x"
type textarea "Every Chr"
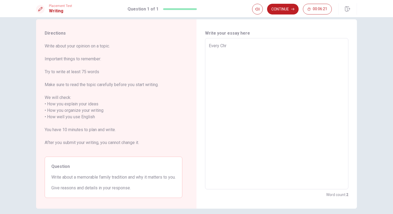
type textarea "x"
type textarea "Every [DEMOGRAPHIC_DATA]"
type textarea "x"
type textarea "Every [PERSON_NAME]"
type textarea "x"
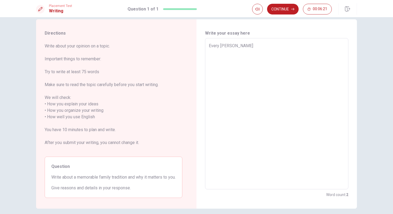
type textarea "Every [DEMOGRAPHIC_DATA]"
type textarea "x"
type textarea "Every [DEMOGRAPHIC_DATA]"
type textarea "x"
type textarea "Every [DEMOGRAPHIC_DATA]"
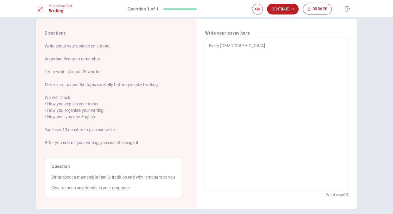
type textarea "x"
type textarea "Every [DEMOGRAPHIC_DATA]"
type textarea "x"
type textarea "Every [DEMOGRAPHIC_DATA]"
type textarea "x"
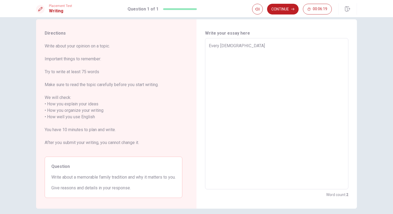
type textarea "Every Christmas"
type textarea "x"
type textarea "Every Christmas,"
type textarea "x"
type textarea "Every Christmas,"
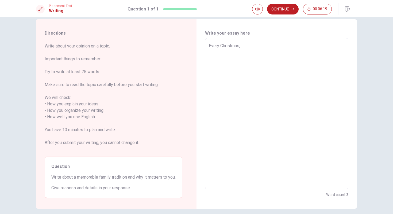
type textarea "x"
type textarea "Every Christmas, m"
type textarea "x"
type textarea "Every Christmas, my"
type textarea "x"
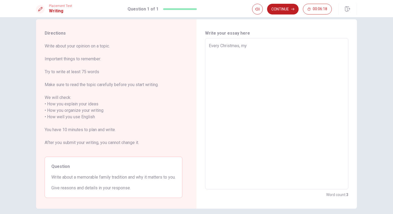
type textarea "Every Christmas, my"
type textarea "x"
type textarea "Every Christmas, my f"
type textarea "x"
type textarea "Every Christmas, my fa"
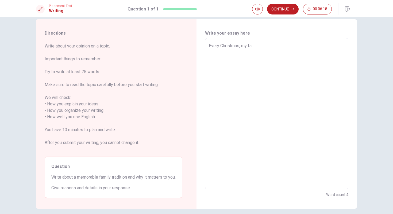
type textarea "x"
type textarea "Every Christmas, my fam"
type textarea "x"
type textarea "Every Christmas, my fami"
type textarea "x"
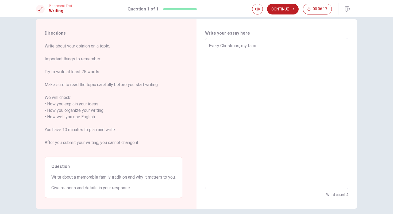
type textarea "Every Christmas, my famil"
type textarea "x"
type textarea "Every Christmas, my family"
type textarea "x"
type textarea "Every Christmas, my family"
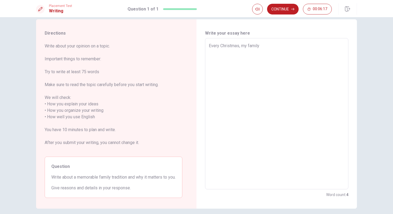
type textarea "x"
type textarea "Every Christmas, my family p"
type textarea "x"
type textarea "Every Christmas, my family pa"
type textarea "x"
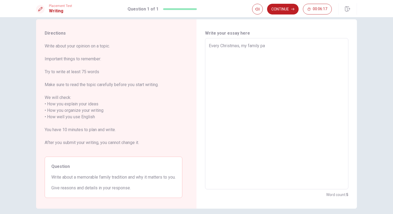
type textarea "Every Christmas, my family pal"
type textarea "x"
type textarea "Every Christmas, my family paly"
type textarea "x"
type textarea "Every Christmas, my family pal"
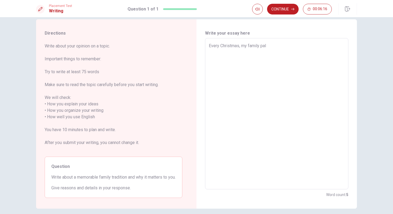
type textarea "x"
type textarea "Every Christmas, my family pa"
type textarea "x"
type textarea "Every Christmas, my family p"
type textarea "x"
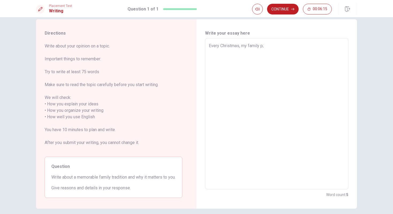
type textarea "Every Christmas, my family p;l"
type textarea "x"
type textarea "Every Christmas, my family p;"
type textarea "x"
type textarea "Every Christmas, my family p"
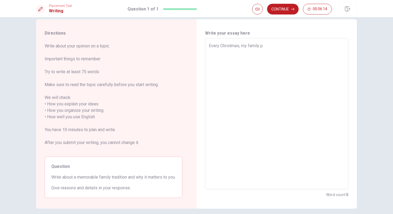
type textarea "x"
type textarea "Every Christmas, my family pl"
type textarea "x"
type textarea "Every Christmas, my family pla"
type textarea "x"
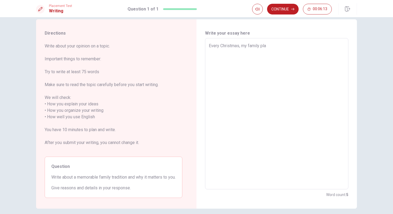
type textarea "Every Christmas, my family play"
type textarea "x"
type textarea "Every Christmas, my family play"
type textarea "x"
type textarea "Every Christmas, my family play"
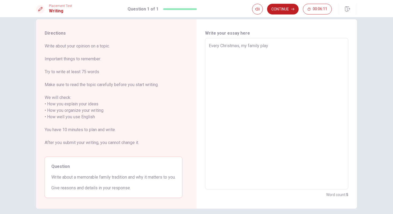
type textarea "x"
type textarea "Every Christmas, my family plays"
type textarea "x"
type textarea "Every Christmas, my family plays"
drag, startPoint x: 321, startPoint y: 46, endPoint x: 192, endPoint y: 40, distance: 129.1
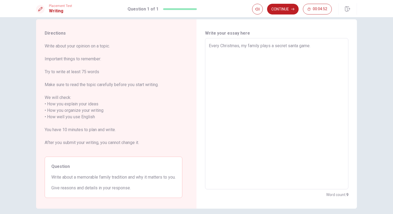
click at [192, 40] on div "Directions Write about your opinion on a topic. Important things to remember: T…" at bounding box center [196, 113] width 321 height 189
click at [336, 46] on textarea "Every Year, Christmas makes me excited. Because, my family plays secret santa g…" at bounding box center [277, 114] width 136 height 142
click at [279, 54] on textarea "Every Year, Christmas makes me excited. Because, my family plays secret santa g…" at bounding box center [277, 114] width 136 height 142
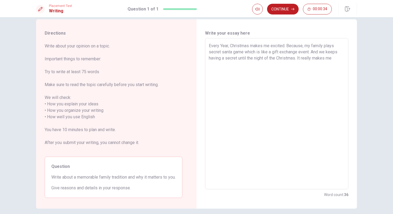
drag, startPoint x: 73, startPoint y: 129, endPoint x: 126, endPoint y: 131, distance: 53.3
click at [126, 131] on span "Write about your opinion on a topic. Important things to remember: Try to write…" at bounding box center [114, 97] width 138 height 109
click at [91, 142] on span "Write about your opinion on a topic. Important things to remember: Try to write…" at bounding box center [114, 97] width 138 height 109
drag, startPoint x: 108, startPoint y: 143, endPoint x: 137, endPoint y: 144, distance: 28.6
click at [133, 145] on span "Write about your opinion on a topic. Important things to remember: Try to write…" at bounding box center [114, 97] width 138 height 109
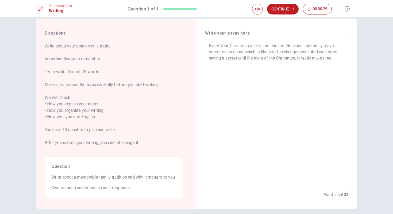
drag, startPoint x: 335, startPoint y: 61, endPoint x: 302, endPoint y: 60, distance: 33.5
click at [306, 60] on textarea "Every Year, Christmas makes me excited. Because, my family plays secret santa g…" at bounding box center [277, 114] width 136 height 142
click at [298, 59] on textarea "Every Year, Christmas makes me excited. Because, my family plays secret santa g…" at bounding box center [277, 114] width 136 height 142
drag, startPoint x: 298, startPoint y: 59, endPoint x: 333, endPoint y: 60, distance: 34.5
click at [333, 60] on textarea "Every Year, Christmas makes me excited. Because, my family plays secret santa g…" at bounding box center [277, 114] width 136 height 142
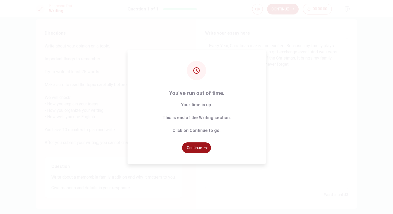
click at [203, 145] on button "Continue" at bounding box center [196, 147] width 29 height 11
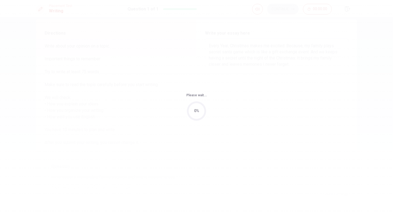
scroll to position [0, 0]
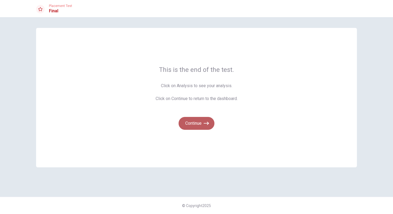
click at [198, 128] on button "Continue" at bounding box center [197, 123] width 36 height 13
